Goal: Ask a question: Ask a question

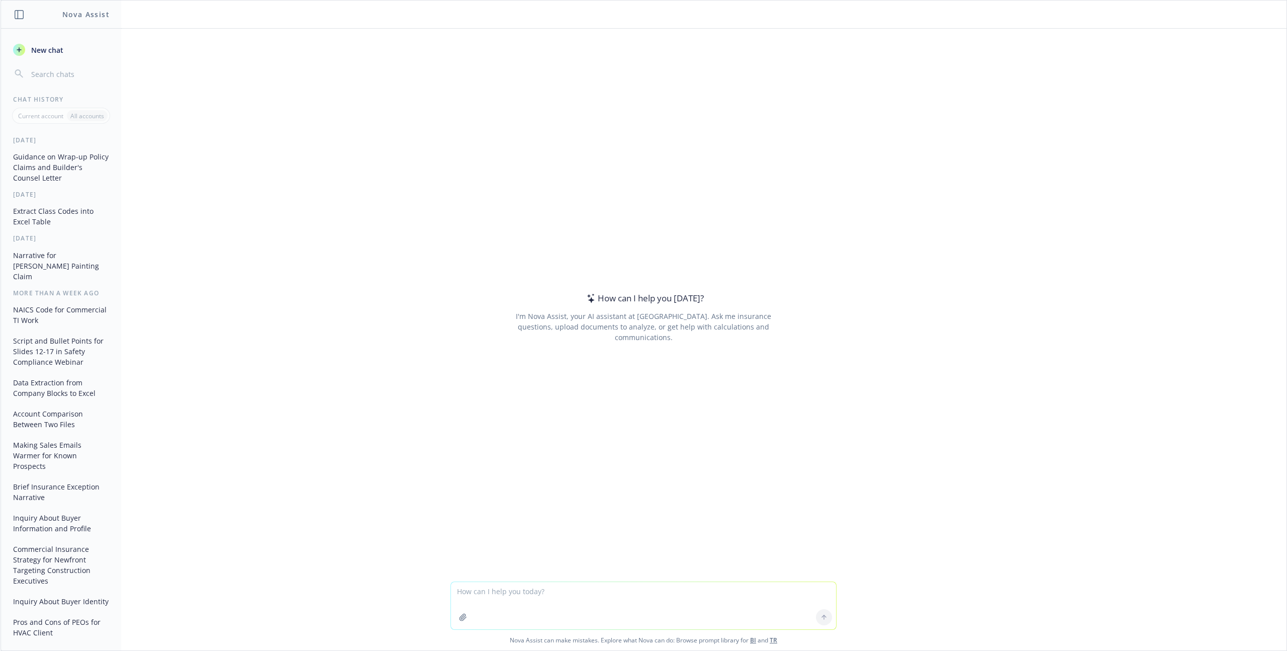
click at [507, 587] on textarea at bounding box center [643, 605] width 385 height 47
type textarea "P"
